Goal: Register for event/course

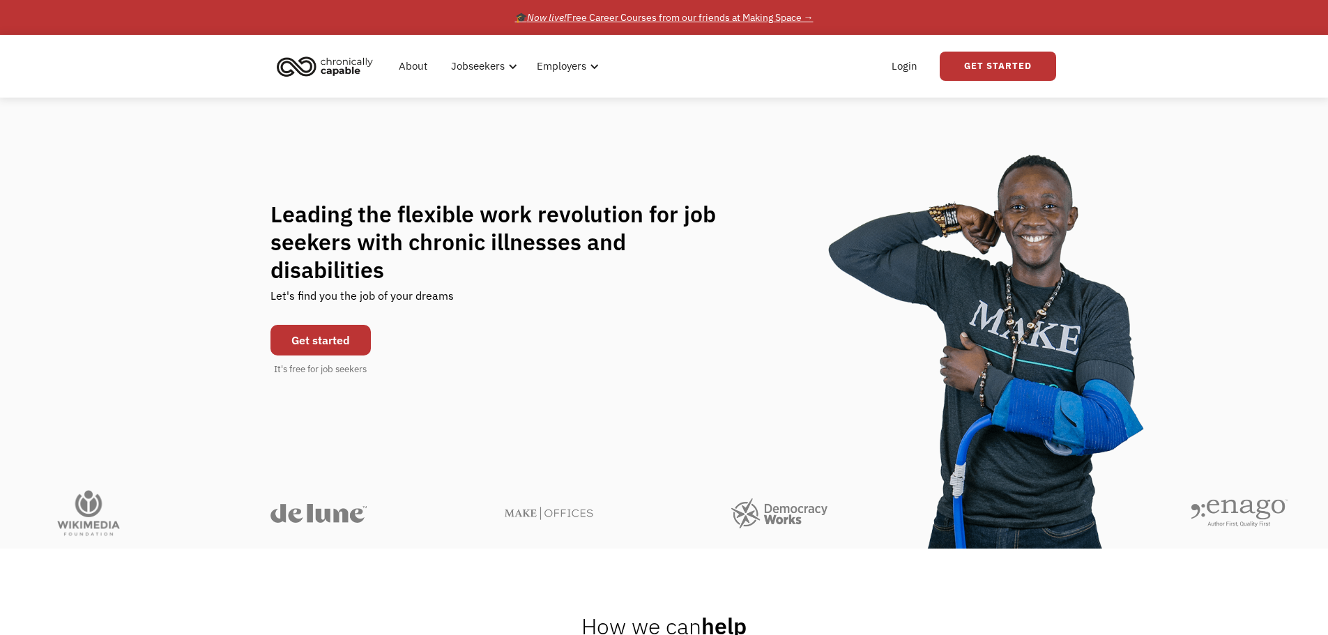
click at [809, 19] on div "🎓 Now live! Free Career Courses from our friends at Making Space →" at bounding box center [664, 17] width 298 height 17
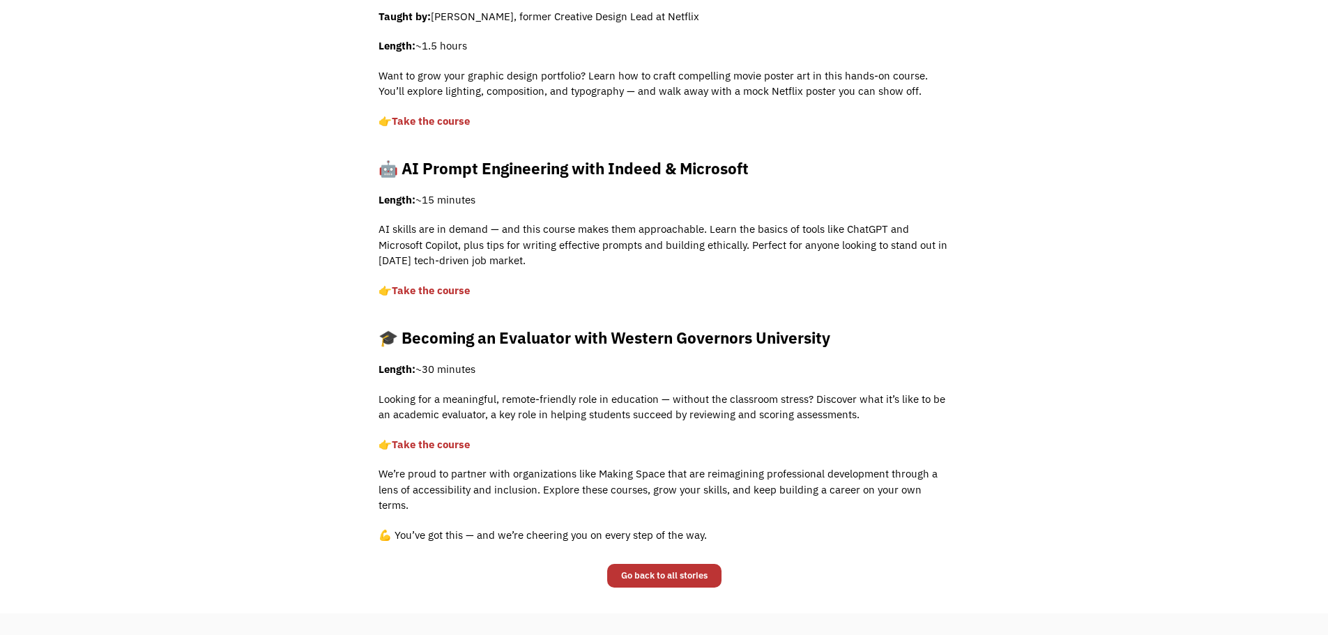
scroll to position [628, 0]
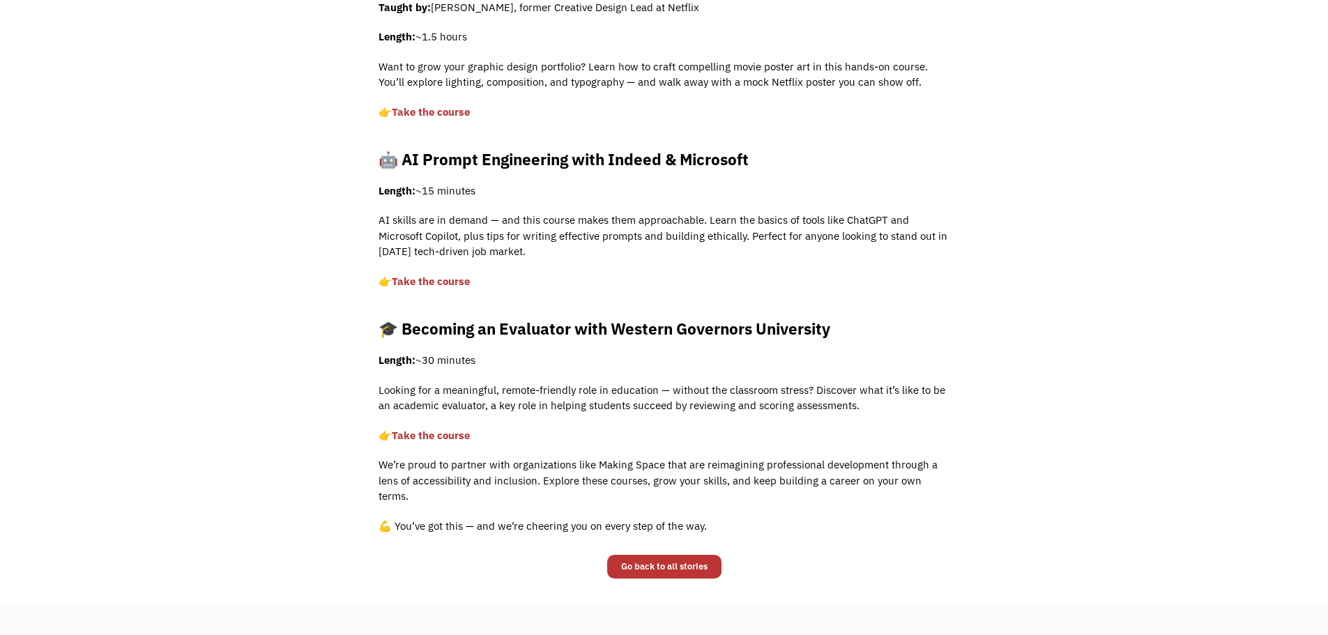
click at [442, 433] on link "Take the course" at bounding box center [431, 435] width 78 height 13
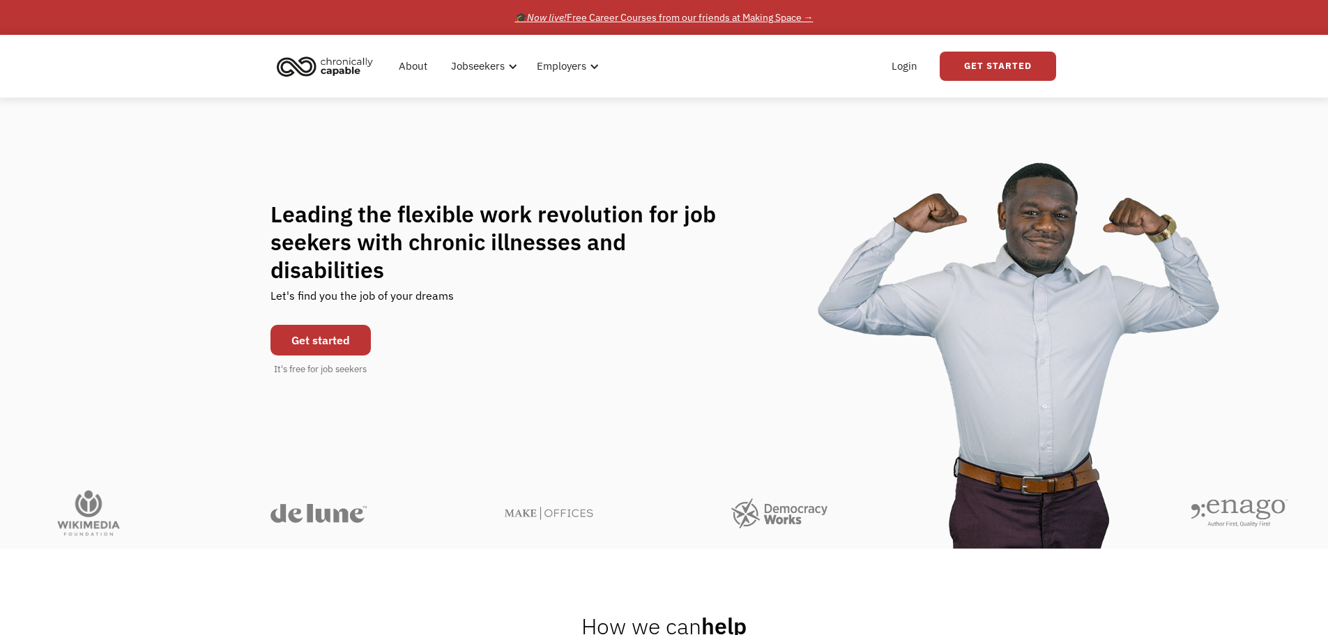
click at [769, 17] on div "🎓 Now live! Free Career Courses from our friends at Making Space →" at bounding box center [664, 17] width 298 height 17
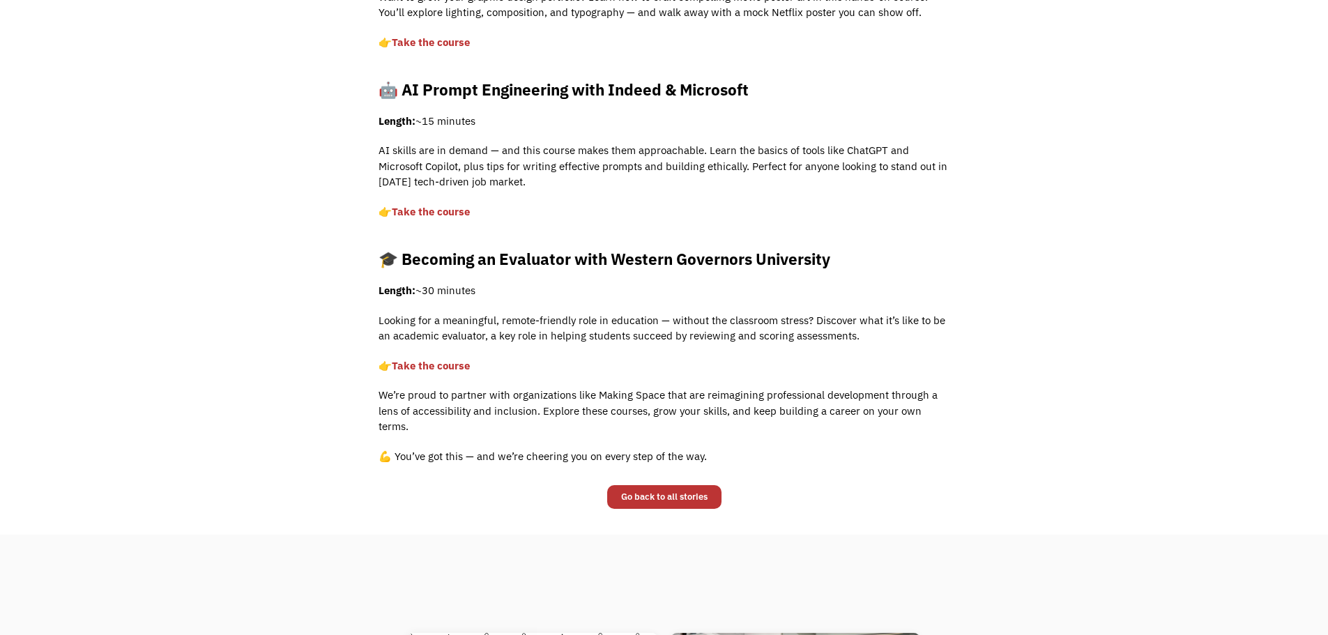
scroll to position [767, 0]
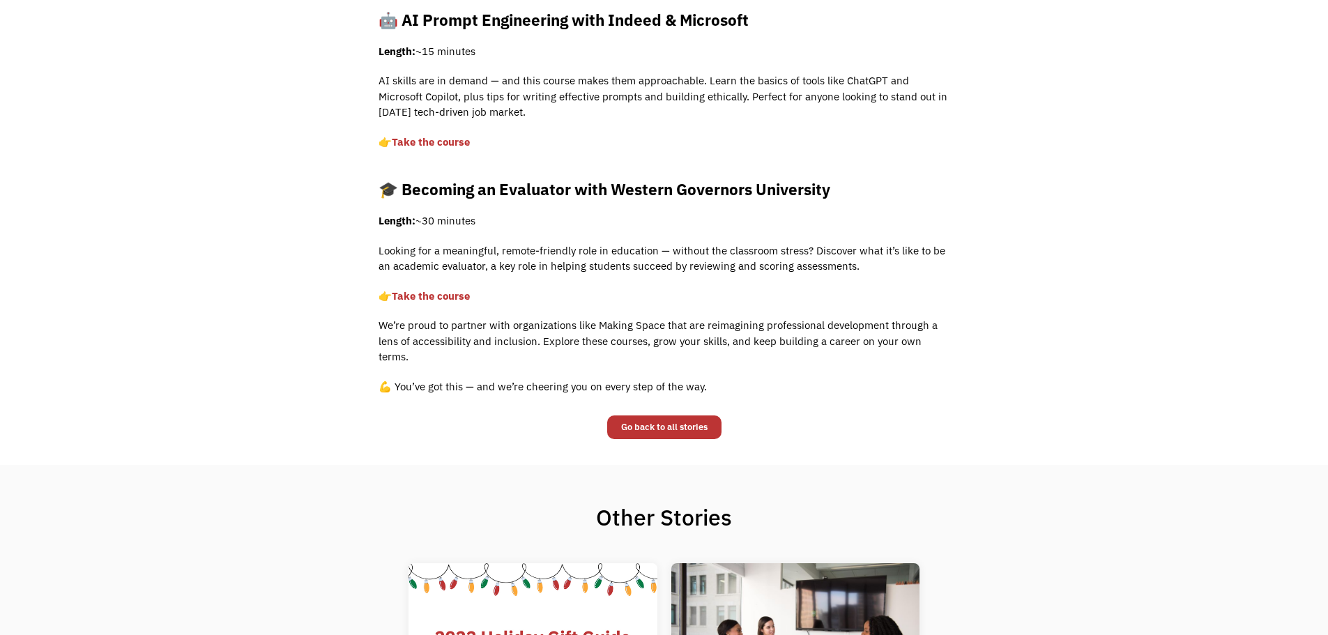
click at [448, 296] on link "Take the course" at bounding box center [431, 295] width 78 height 13
